Goal: Information Seeking & Learning: Find specific fact

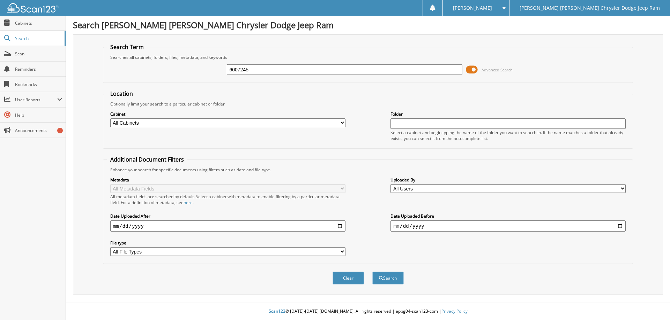
type input "6007245"
click at [372, 272] on button "Search" at bounding box center [387, 278] width 31 height 13
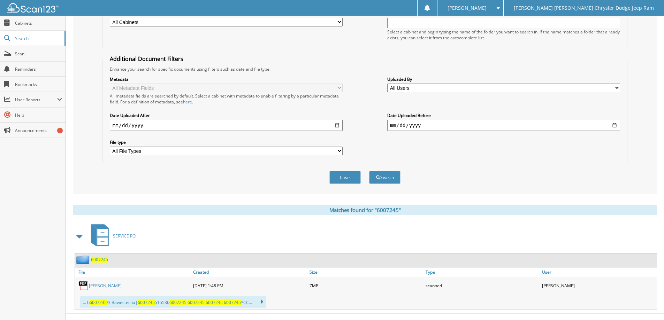
scroll to position [112, 0]
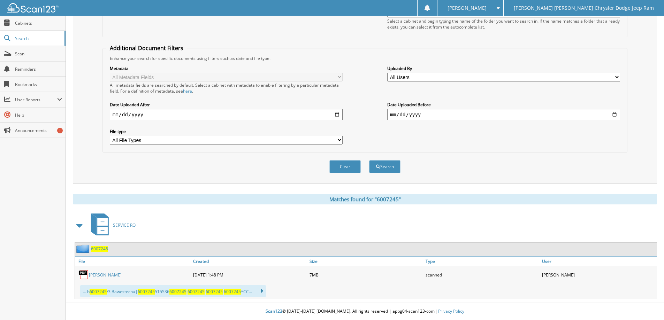
click at [113, 274] on link "[PERSON_NAME]" at bounding box center [105, 275] width 33 height 6
